Goal: Browse casually

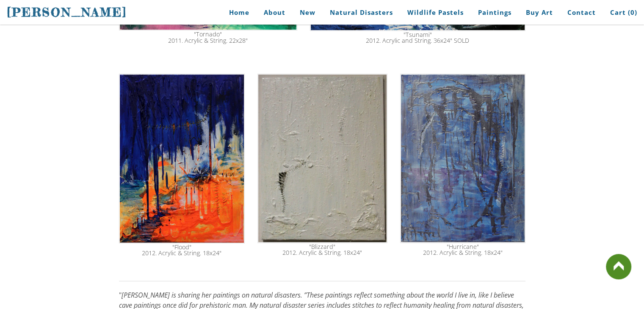
scroll to position [473, 0]
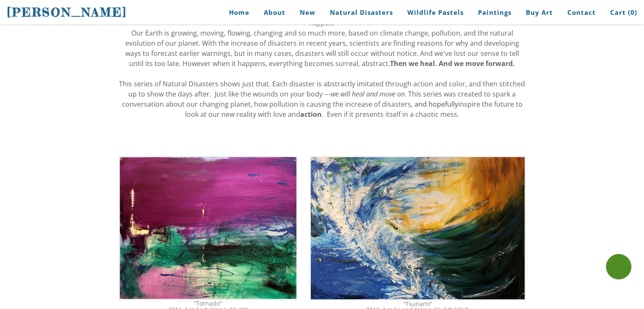
scroll to position [284, 0]
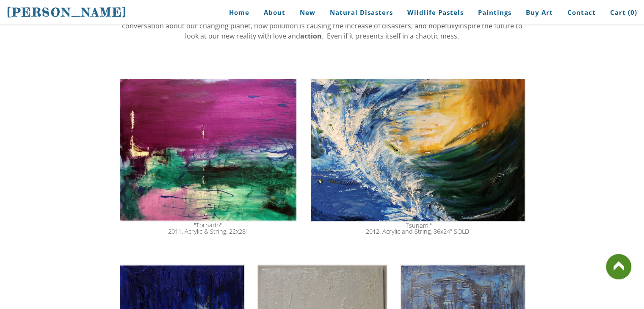
click at [214, 134] on img at bounding box center [208, 149] width 179 height 143
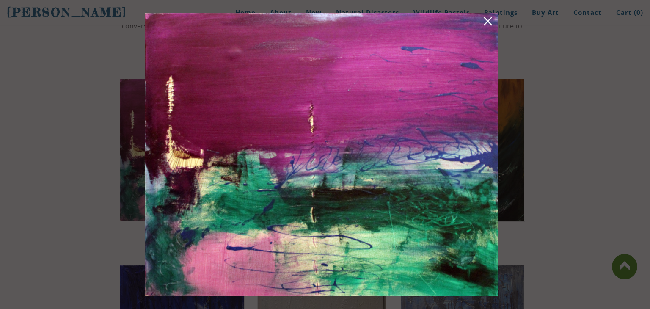
click at [261, 159] on img at bounding box center [321, 155] width 353 height 284
click at [482, 29] on img at bounding box center [321, 155] width 353 height 284
click at [486, 26] on link at bounding box center [488, 22] width 12 height 13
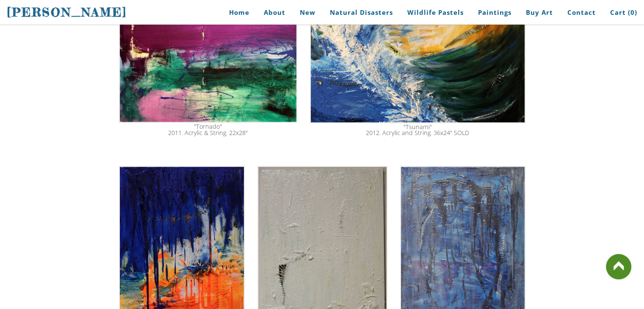
scroll to position [374, 0]
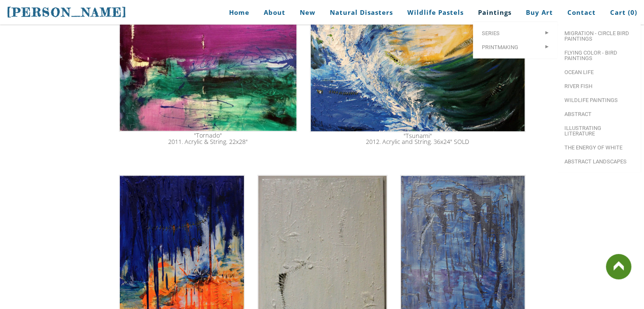
click at [493, 12] on link "Paintings" at bounding box center [494, 12] width 46 height 19
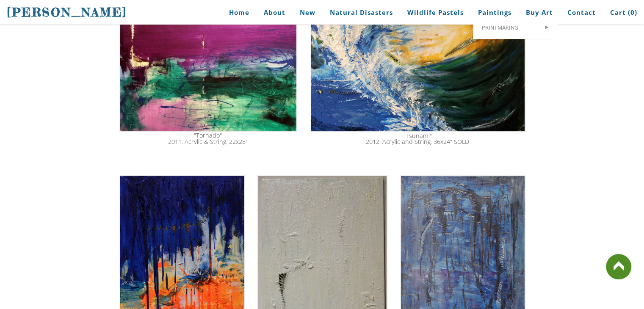
click at [412, 66] on img at bounding box center [417, 60] width 215 height 144
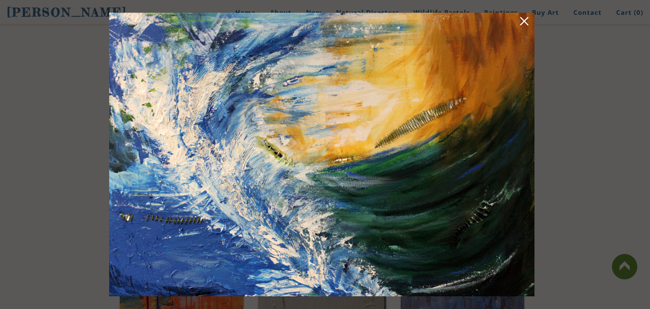
click at [525, 21] on link at bounding box center [524, 22] width 12 height 13
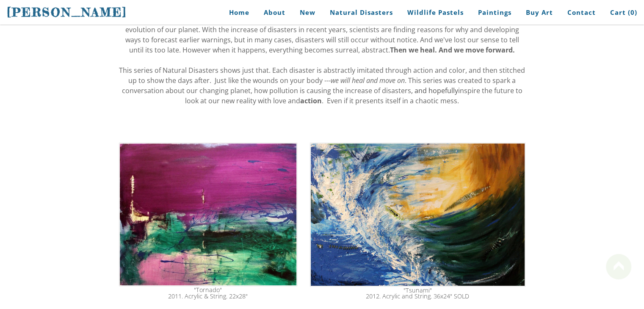
scroll to position [222, 0]
